Goal: Information Seeking & Learning: Compare options

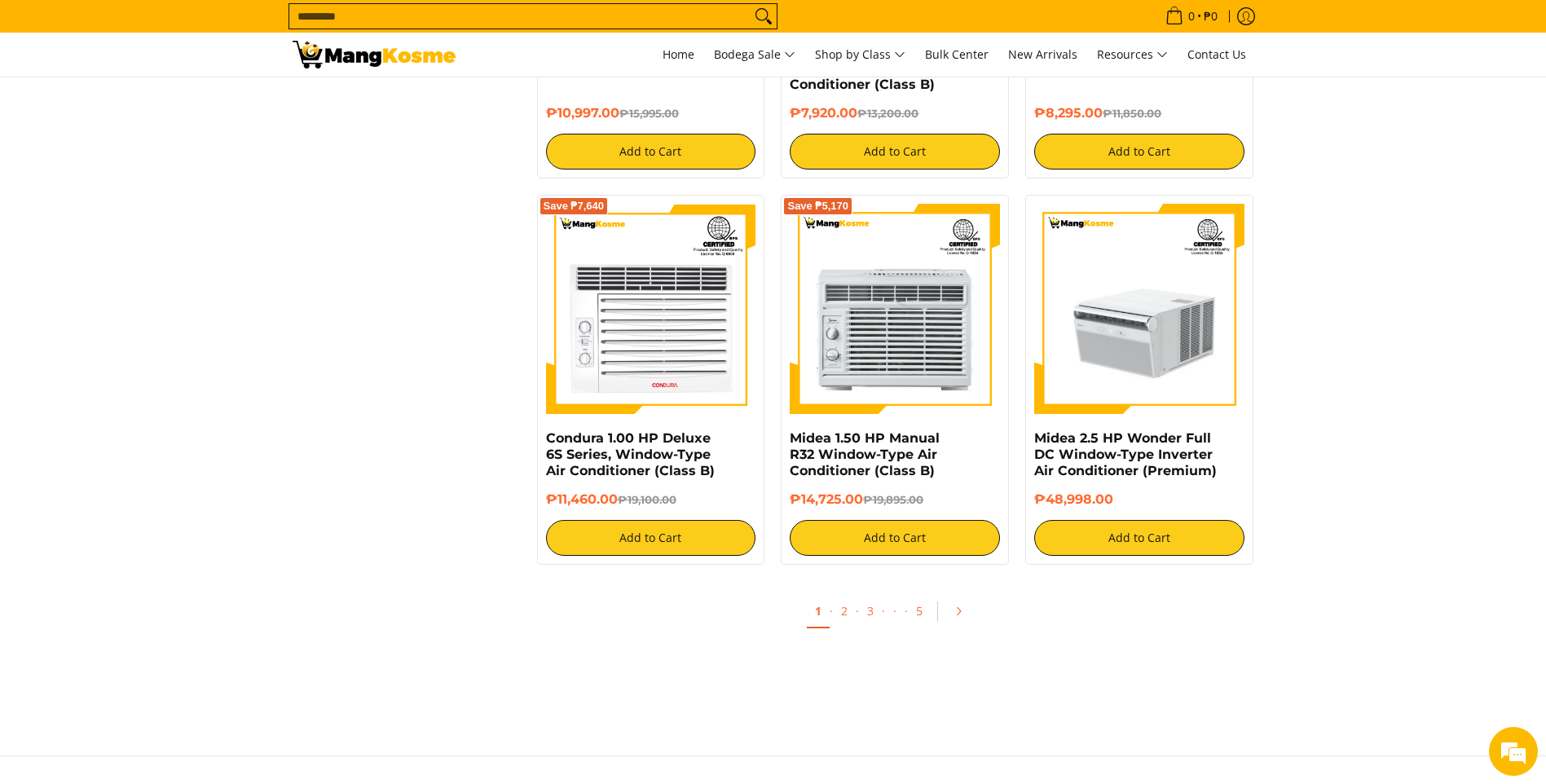
scroll to position [2933, 0]
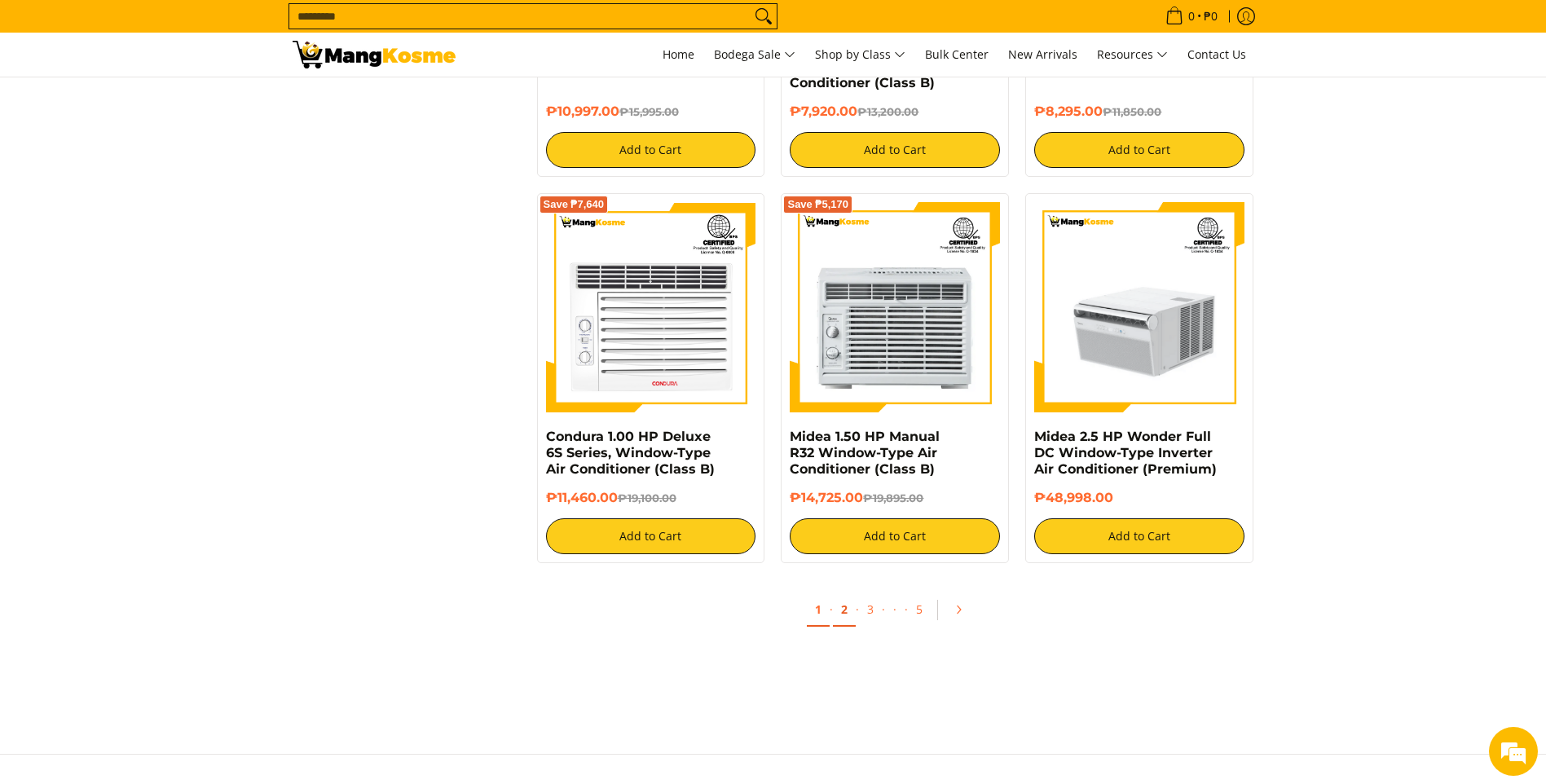
click at [847, 610] on link "2" at bounding box center [843, 610] width 22 height 33
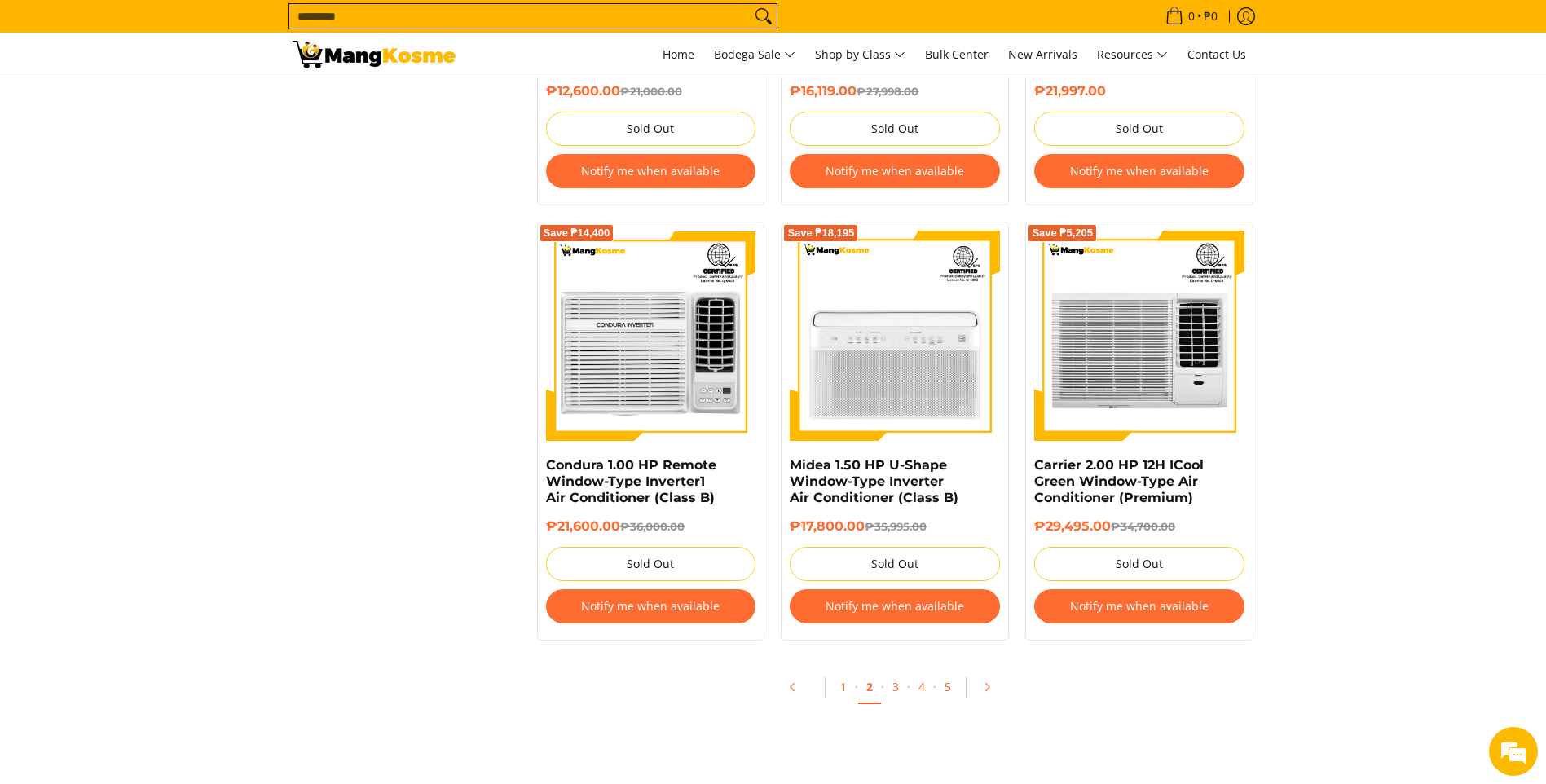
scroll to position [3178, 0]
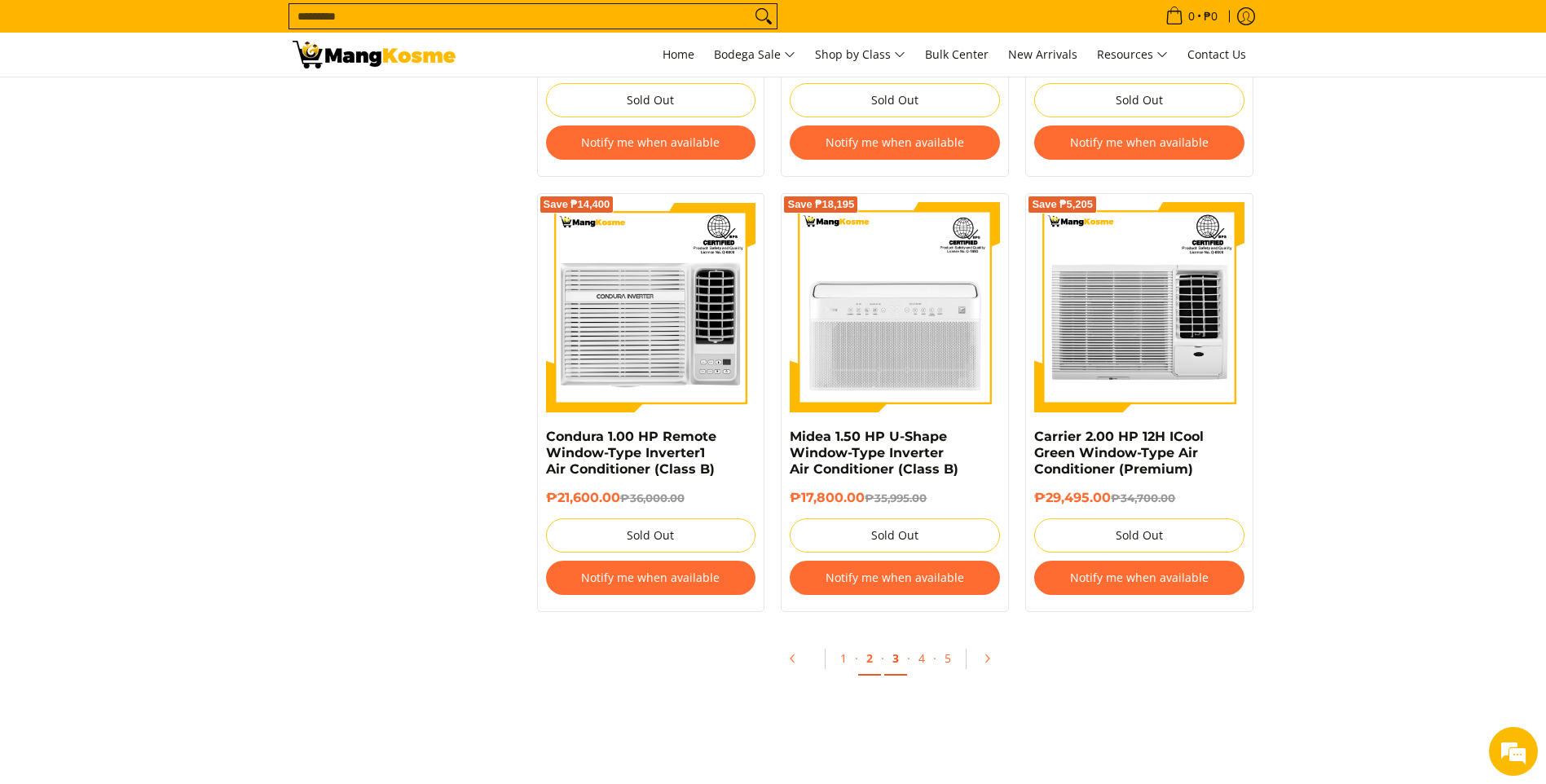
click at [892, 662] on link "3" at bounding box center [895, 658] width 22 height 33
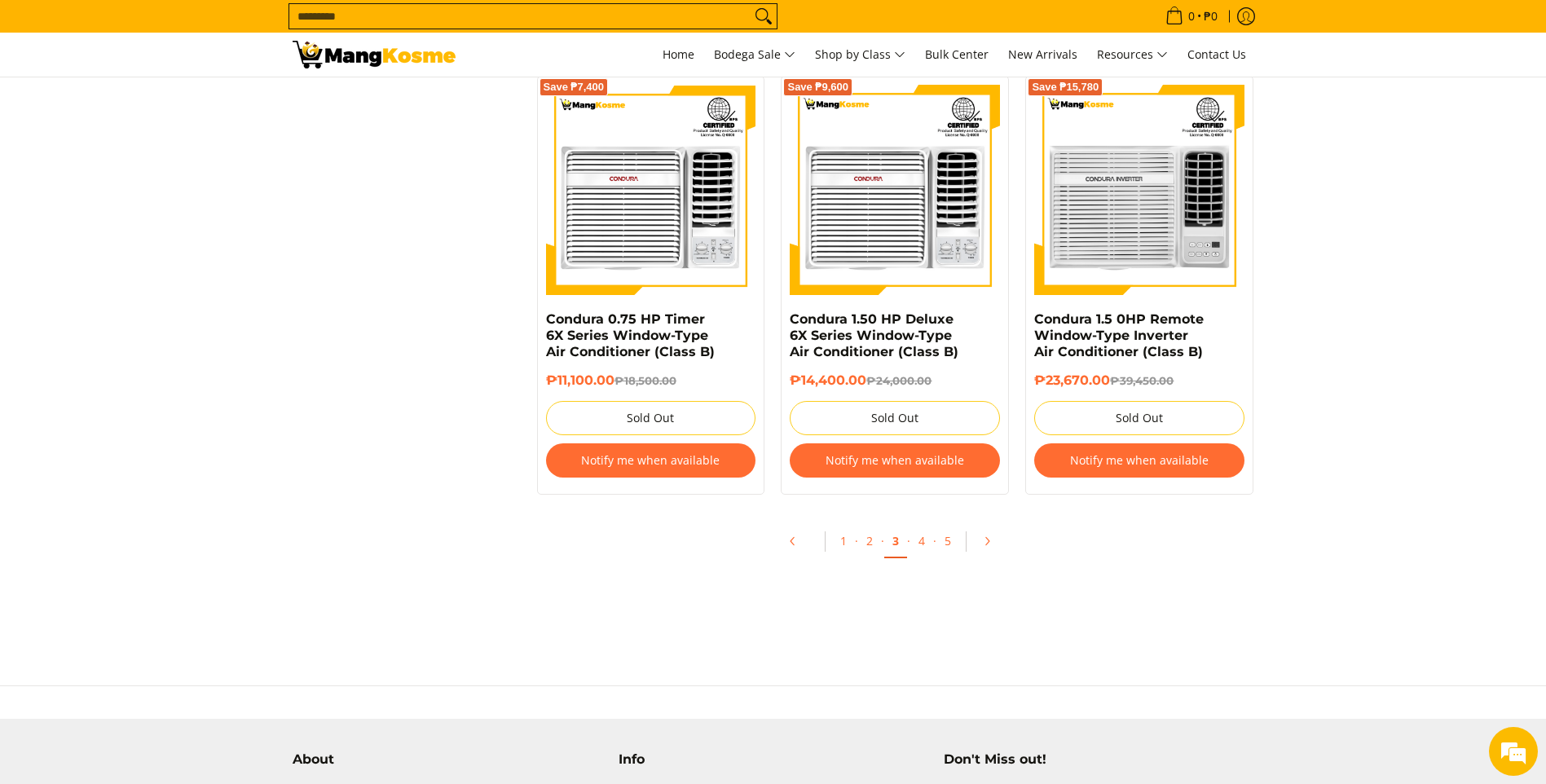
scroll to position [3340, 0]
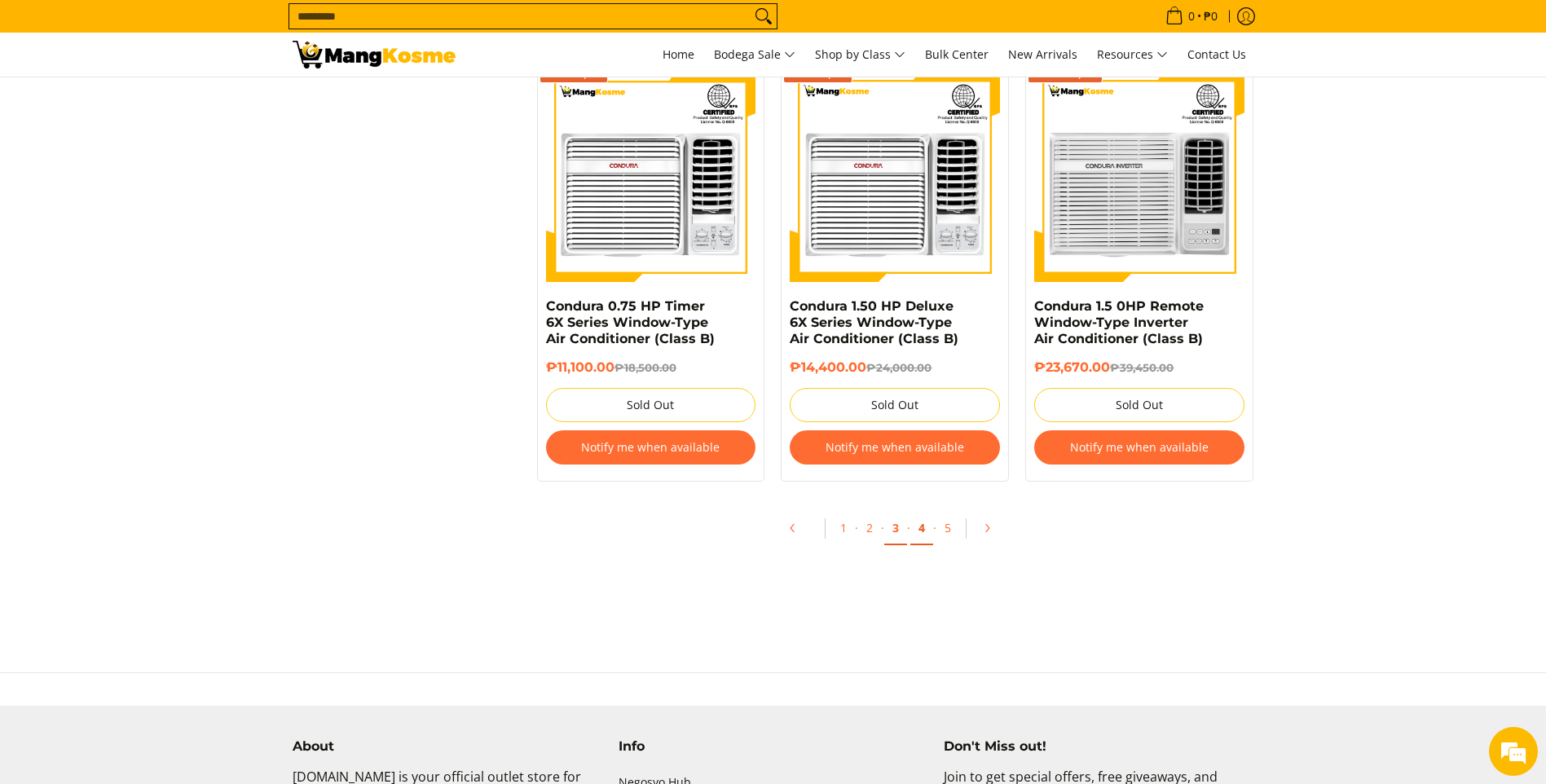
click at [922, 535] on link "4" at bounding box center [921, 528] width 22 height 33
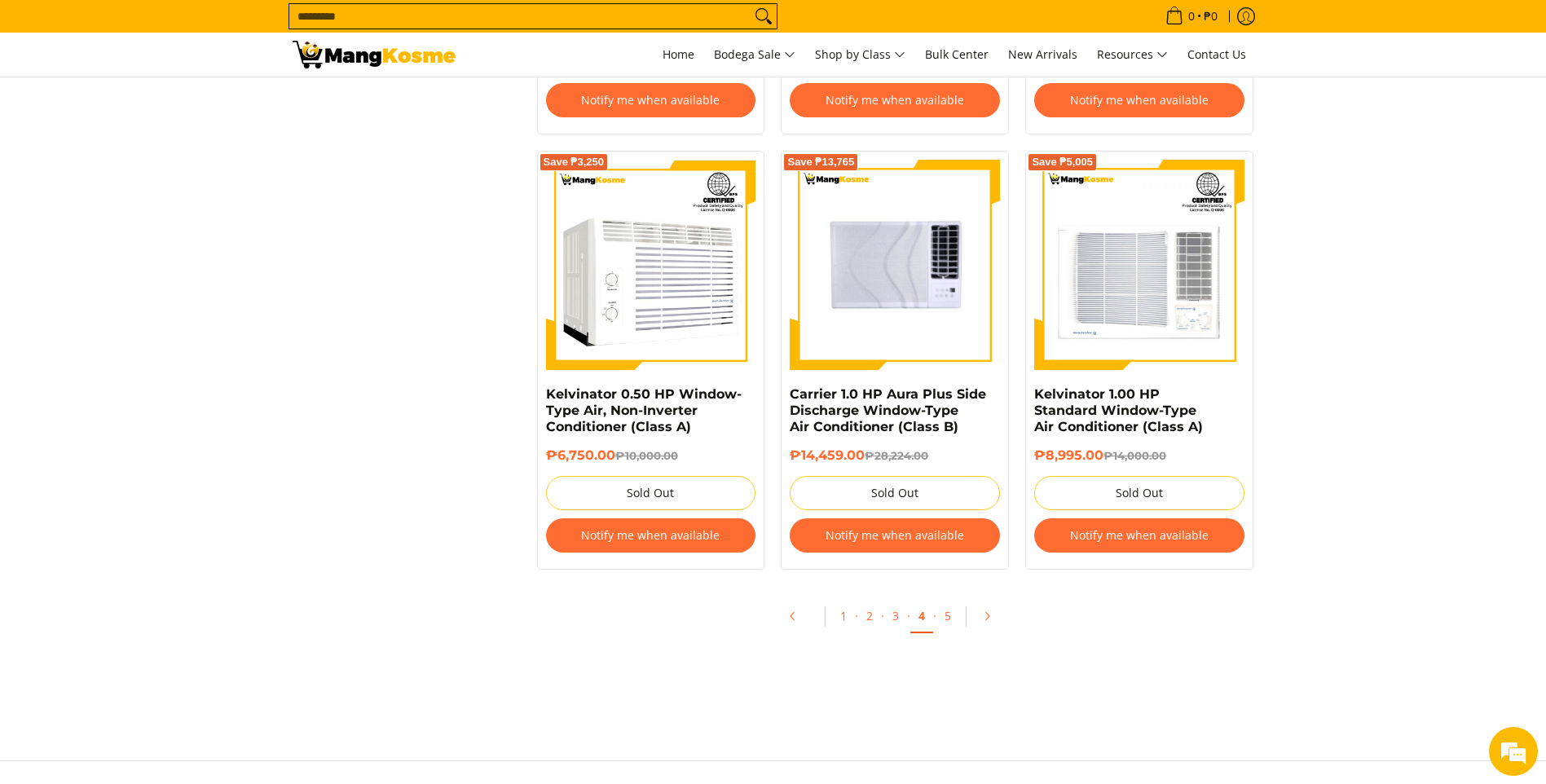
scroll to position [3258, 0]
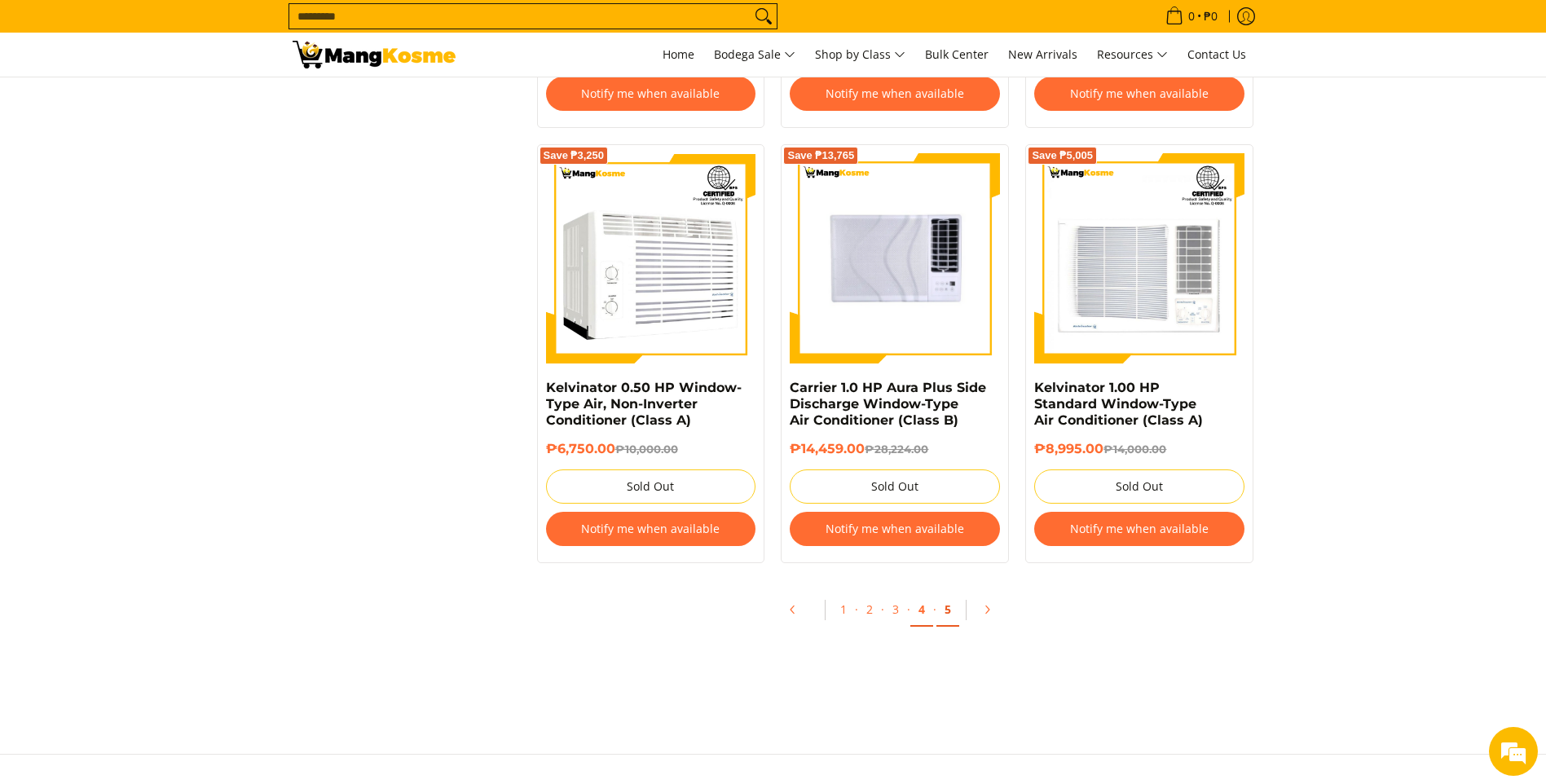
click at [953, 617] on link "5" at bounding box center [947, 610] width 22 height 33
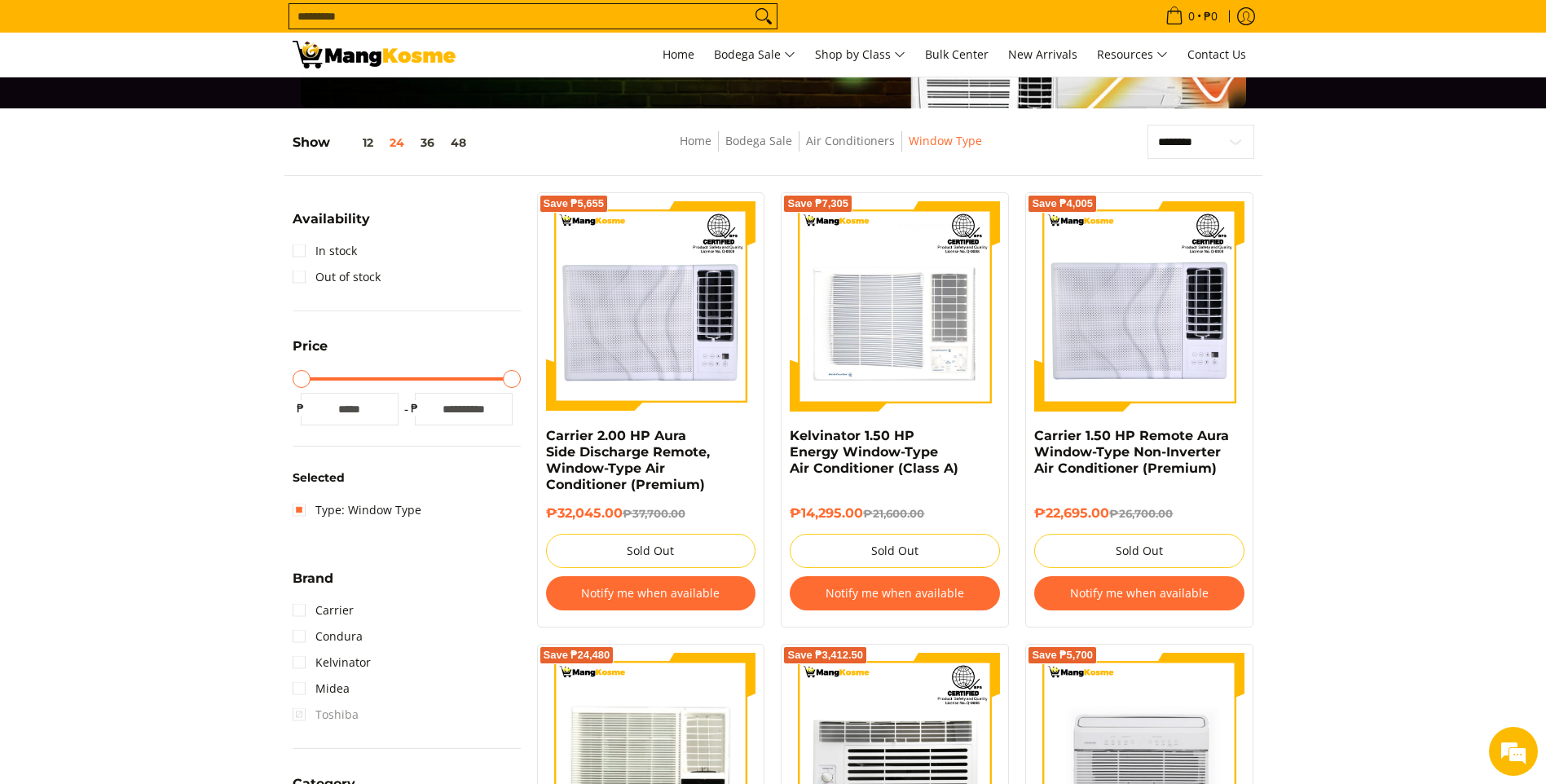
scroll to position [163, 0]
